Goal: Obtain resource: Obtain resource

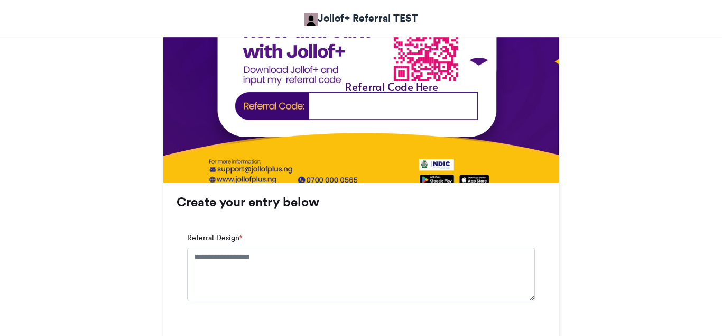
scroll to position [485, 0]
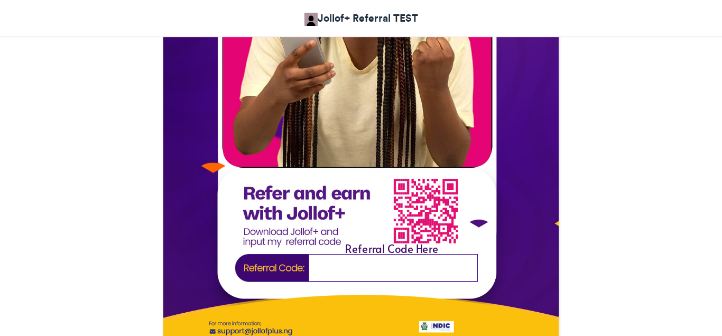
click at [345, 265] on img at bounding box center [360, 119] width 395 height 509
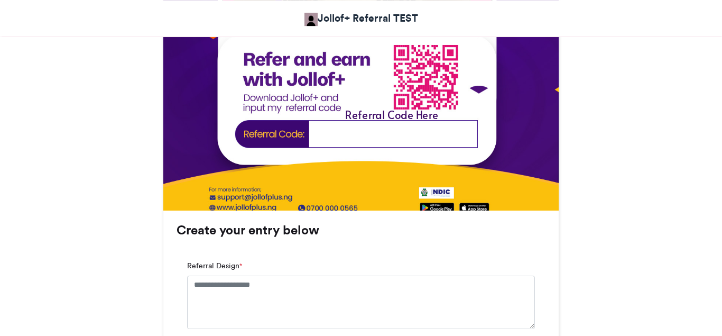
scroll to position [593, 0]
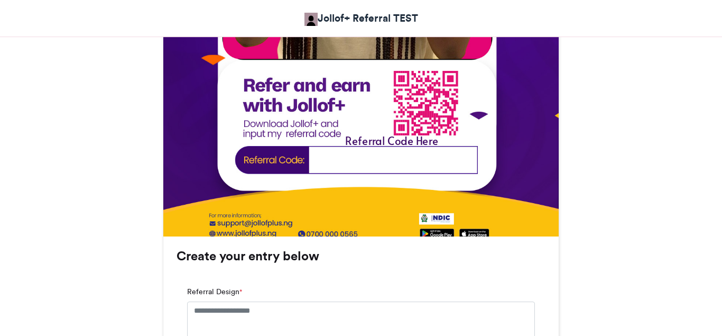
click at [342, 160] on img at bounding box center [360, 11] width 395 height 509
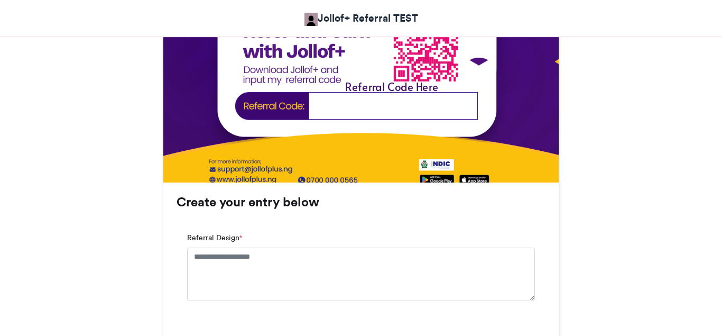
scroll to position [701, 0]
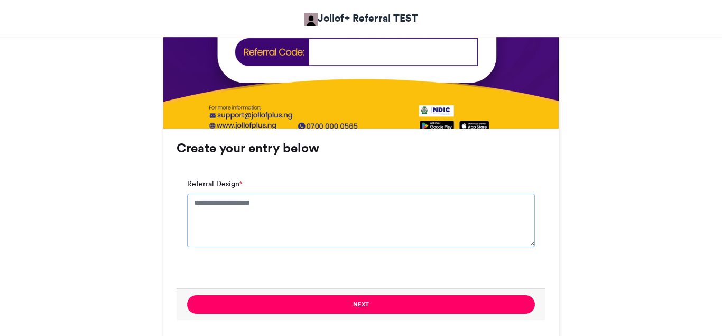
click at [227, 223] on textarea "Referral Design *" at bounding box center [361, 219] width 348 height 53
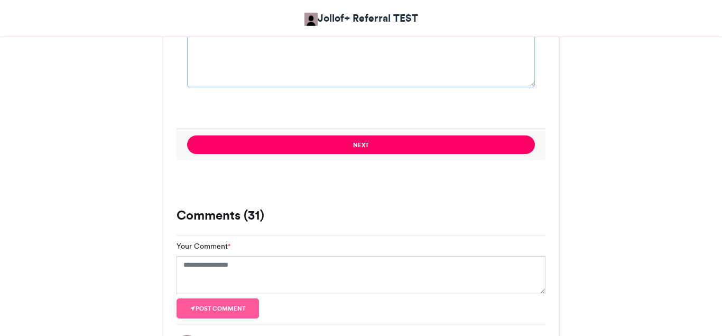
scroll to position [809, 0]
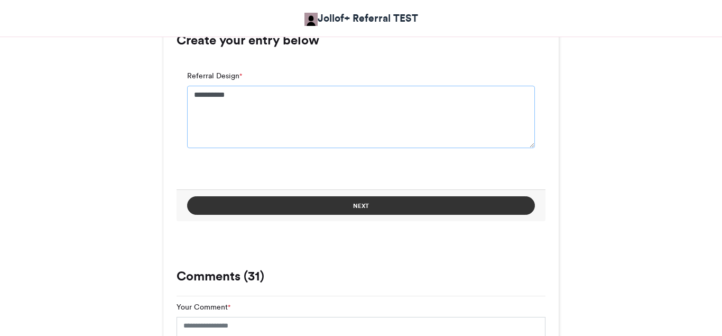
type textarea "**********"
click at [360, 209] on button "Next" at bounding box center [361, 205] width 348 height 18
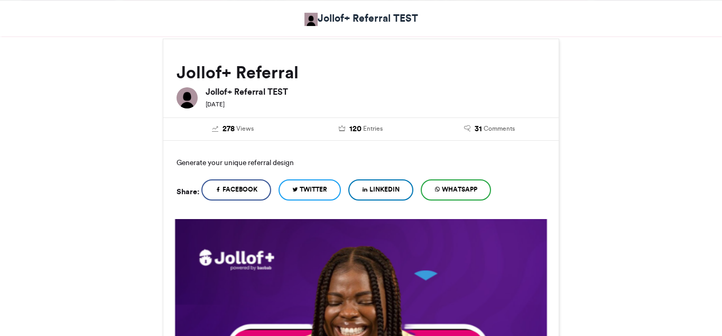
scroll to position [140, 0]
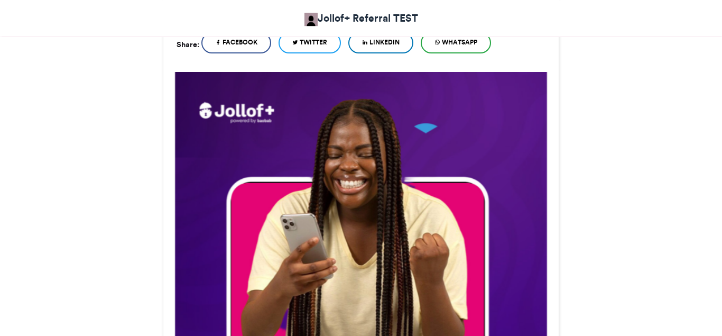
scroll to position [302, 0]
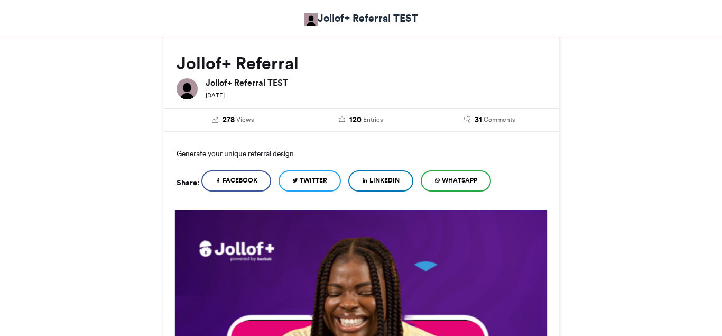
scroll to position [0, 0]
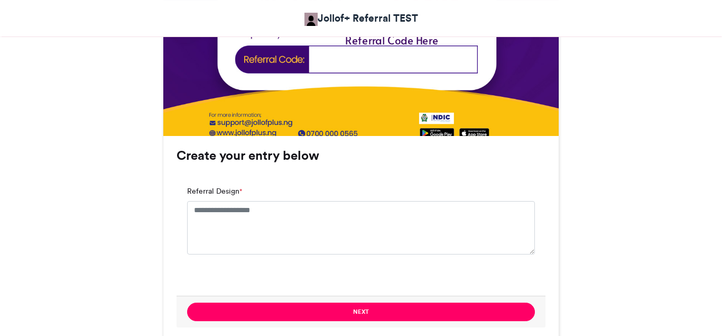
scroll to position [701, 0]
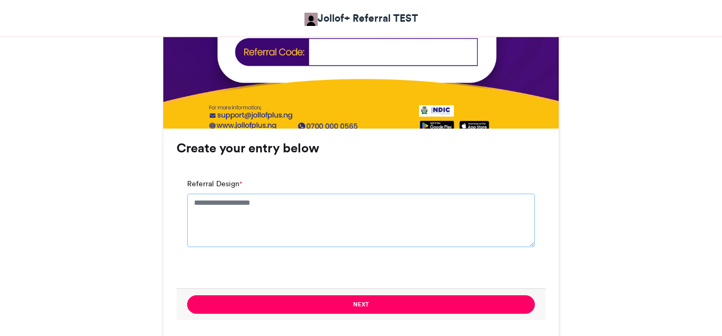
click at [216, 212] on textarea "Referral Design *" at bounding box center [361, 219] width 348 height 53
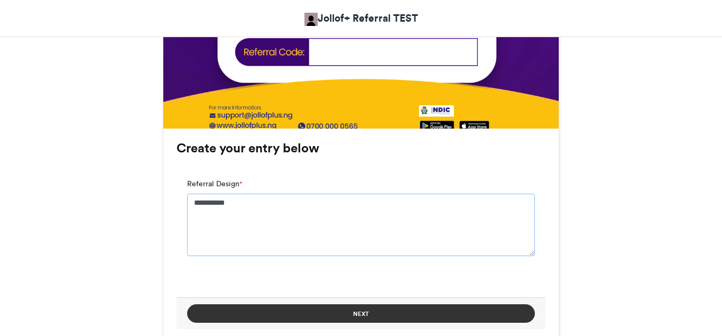
type textarea "**********"
click at [375, 309] on button "Next" at bounding box center [361, 313] width 348 height 18
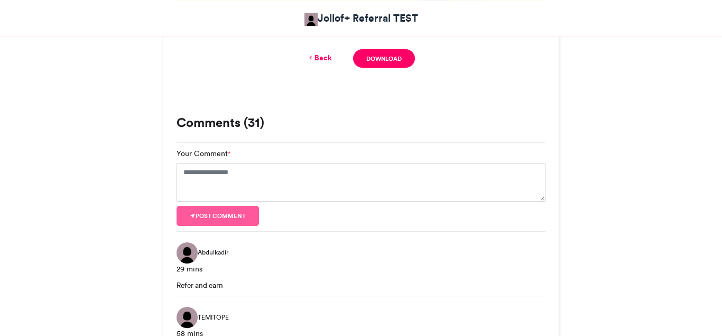
scroll to position [647, 0]
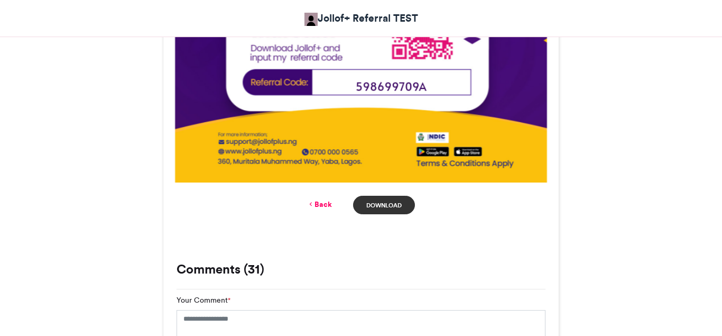
click at [386, 207] on link "Download" at bounding box center [384, 205] width 62 height 18
